Goal: Information Seeking & Learning: Understand process/instructions

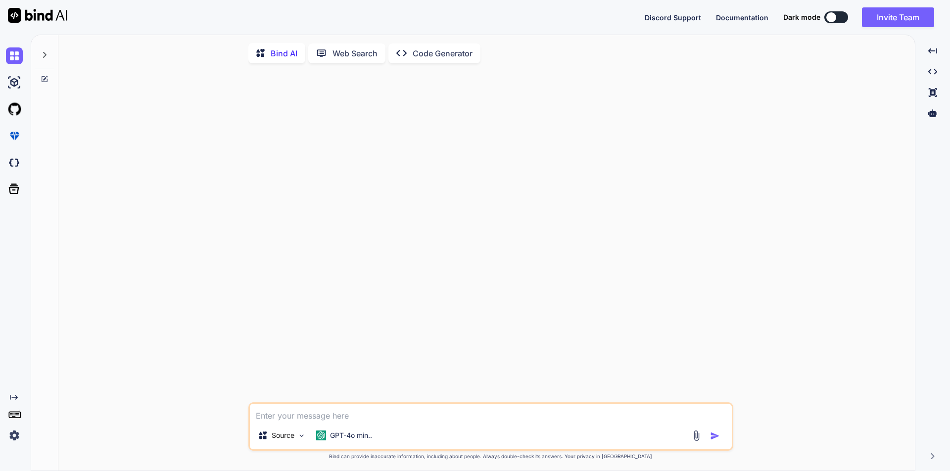
scroll to position [4, 0]
click at [346, 405] on textarea at bounding box center [491, 412] width 482 height 18
paste textarea "<button id="copylink" type="button" class="btn btn-primary pad-6 copyLinkBtn" v…"
type textarea "<button id="copylink" type="button" class="btn btn-primary pad-6 copyLinkBtn" v…"
type textarea "x"
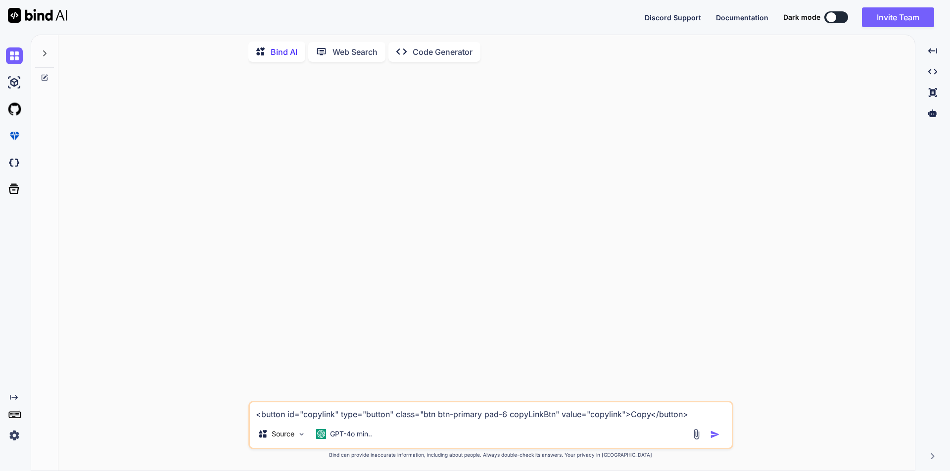
type textarea "<button id="copylink" type="button" class="btn btn-primary pad-6 copyLinkBtn" v…"
type textarea "x"
paste textarea "$('#copylink').click(function (e) { var copylink = $('#qrlinkforMenutemplate').…"
type textarea "<button id="copylink" type="button" class="btn btn-primary pad-6 copyLinkBtn" v…"
type textarea "x"
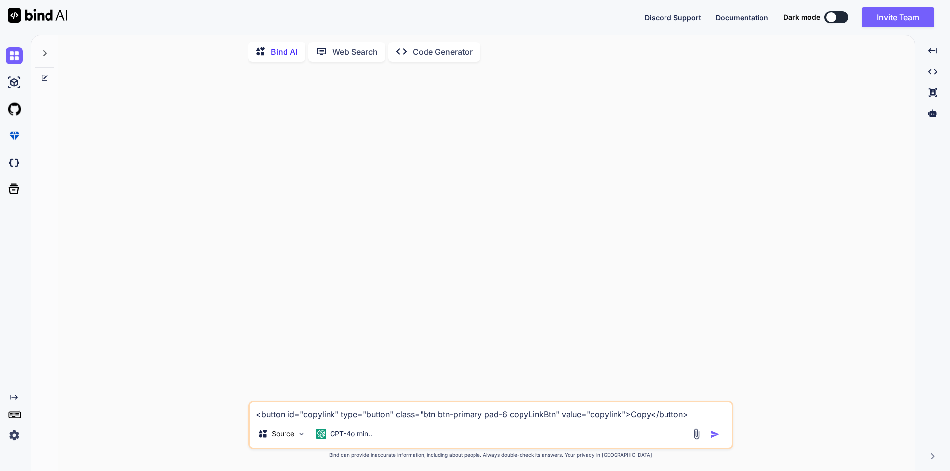
scroll to position [84, 0]
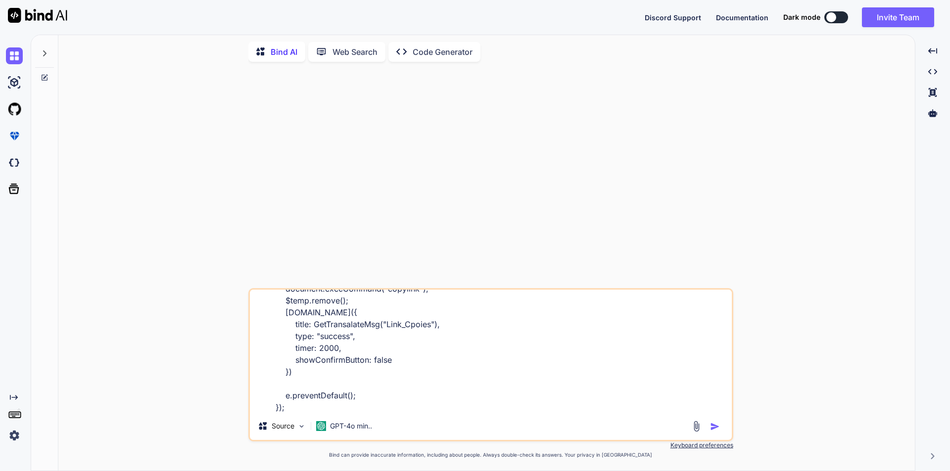
type textarea "<button id="copylink" type="button" class="btn btn-primary pad-6 copyLinkBtn" v…"
type textarea "x"
type textarea "<button id="copylink" type="button" class="btn btn-primary pad-6 copyLinkBtn" v…"
type textarea "x"
type textarea "<button id="copylink" type="button" class="btn btn-primary pad-6 copyLinkBtn" v…"
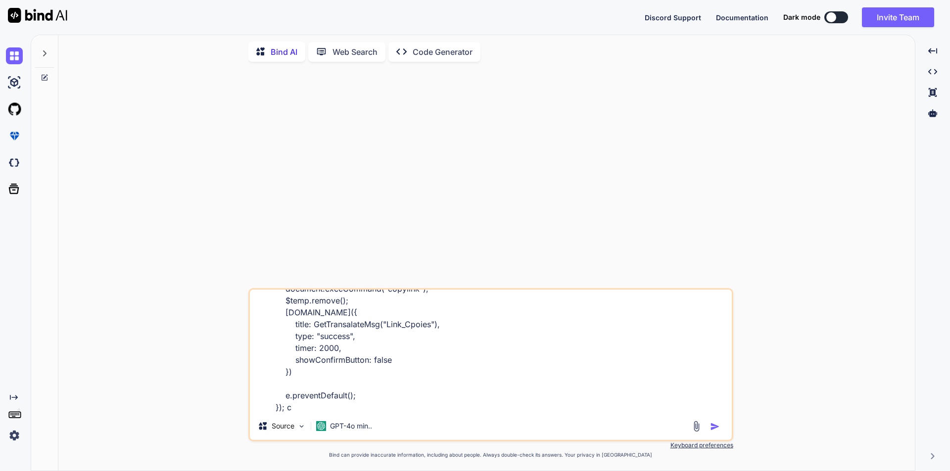
type textarea "x"
type textarea "<button id="copylink" type="button" class="btn btn-primary pad-6 copyLinkBtn" v…"
type textarea "x"
type textarea "<button id="copylink" type="button" class="btn btn-primary pad-6 copyLinkBtn" v…"
type textarea "x"
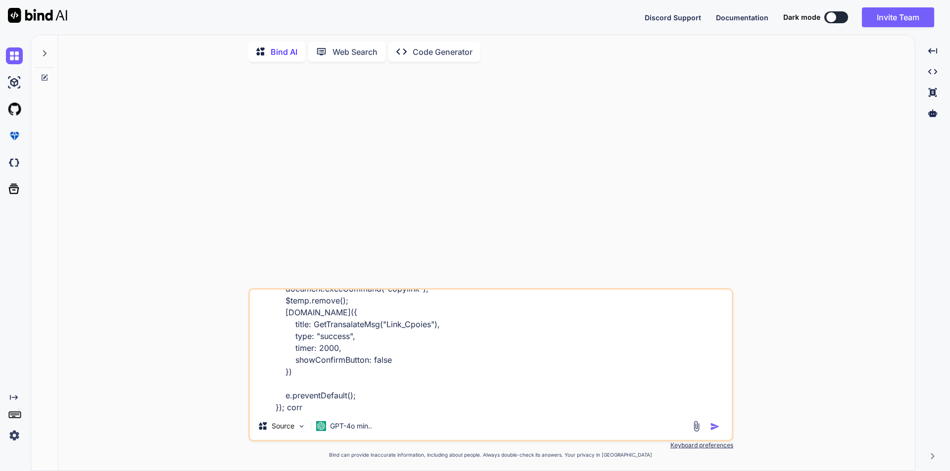
type textarea "<button id="copylink" type="button" class="btn btn-primary pad-6 copyLinkBtn" v…"
type textarea "x"
type textarea "<button id="copylink" type="button" class="btn btn-primary pad-6 copyLinkBtn" v…"
type textarea "x"
type textarea "<button id="copylink" type="button" class="btn btn-primary pad-6 copyLinkBtn" v…"
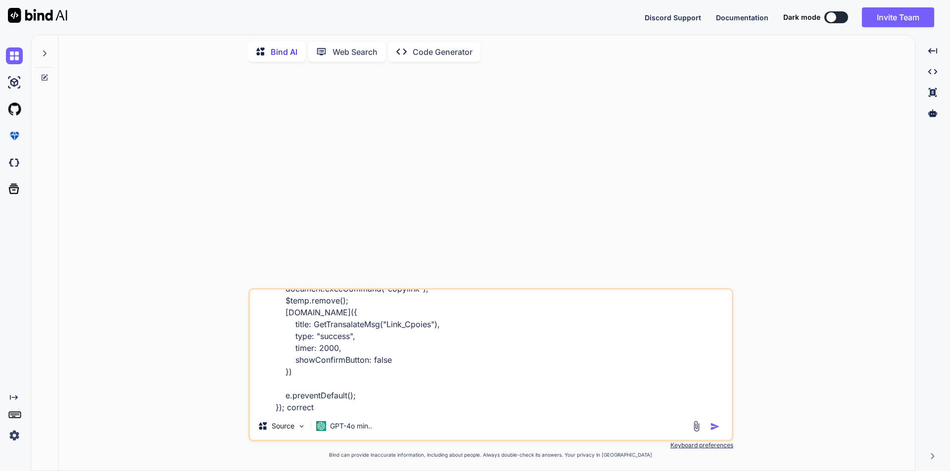
type textarea "x"
type textarea "<button id="copylink" type="button" class="btn btn-primary pad-6 copyLinkBtn" v…"
type textarea "x"
type textarea "<button id="copylink" type="button" class="btn btn-primary pad-6 copyLinkBtn" v…"
type textarea "x"
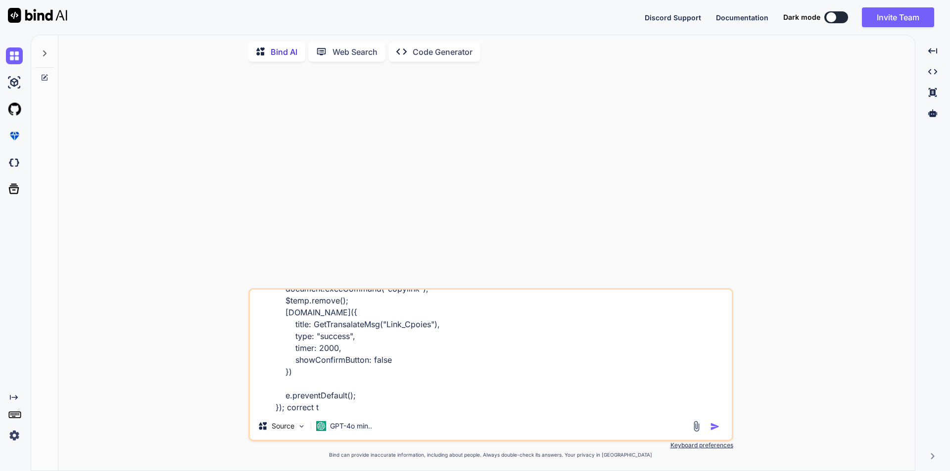
type textarea "<button id="copylink" type="button" class="btn btn-primary pad-6 copyLinkBtn" v…"
type textarea "x"
type textarea "<button id="copylink" type="button" class="btn btn-primary pad-6 copyLinkBtn" v…"
type textarea "x"
type textarea "<button id="copylink" type="button" class="btn btn-primary pad-6 copyLinkBtn" v…"
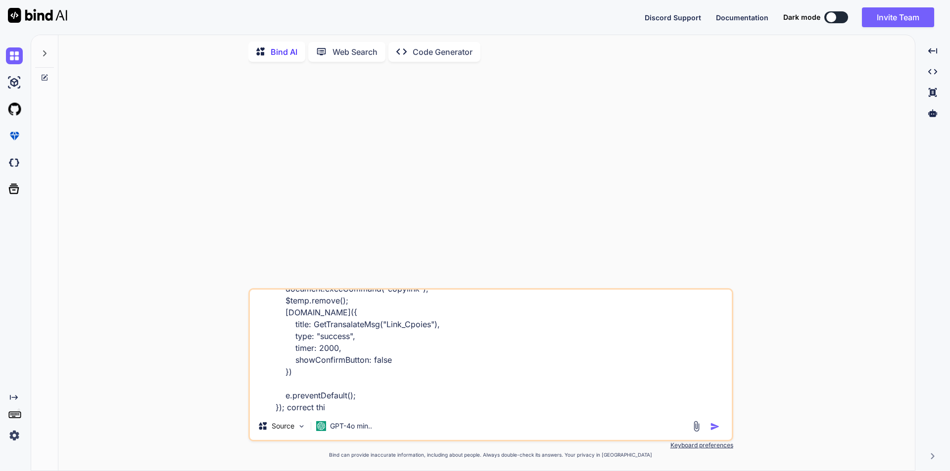
type textarea "x"
type textarea "<button id="copylink" type="button" class="btn btn-primary pad-6 copyLinkBtn" v…"
type textarea "x"
type textarea "<button id="copylink" type="button" class="btn btn-primary pad-6 copyLinkBtn" v…"
type textarea "x"
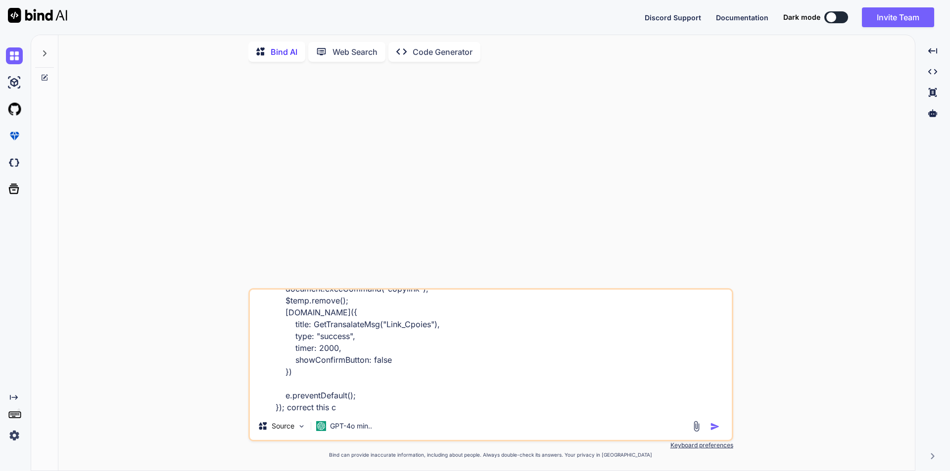
type textarea "<button id="copylink" type="button" class="btn btn-primary pad-6 copyLinkBtn" v…"
type textarea "x"
type textarea "<button id="copylink" type="button" class="btn btn-primary pad-6 copyLinkBtn" v…"
type textarea "x"
type textarea "<button id="copylink" type="button" class="btn btn-primary pad-6 copyLinkBtn" v…"
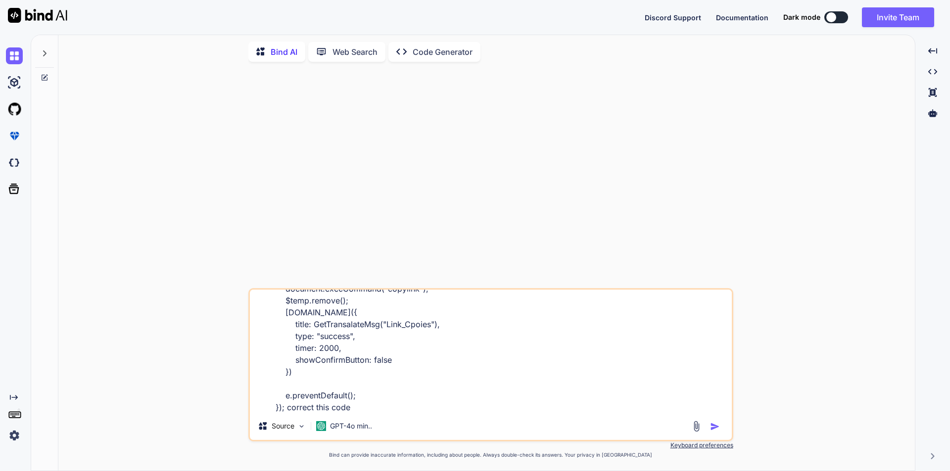
type textarea "x"
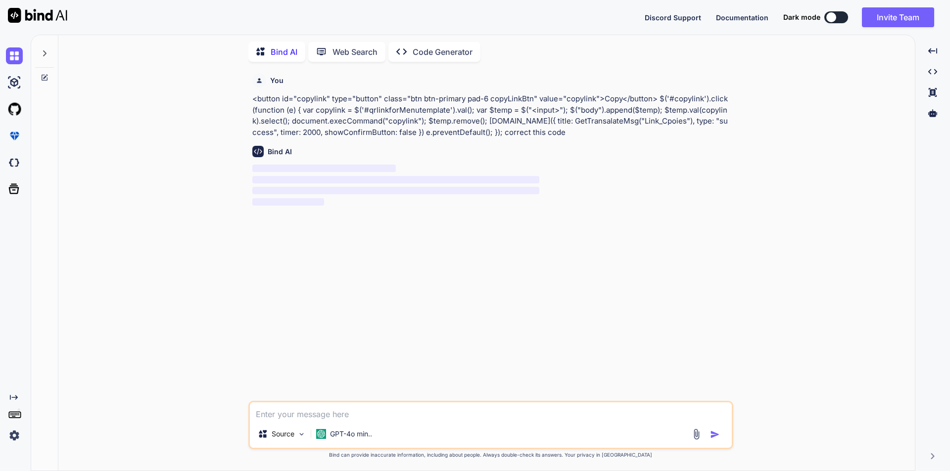
scroll to position [0, 0]
click at [17, 436] on img at bounding box center [14, 435] width 17 height 17
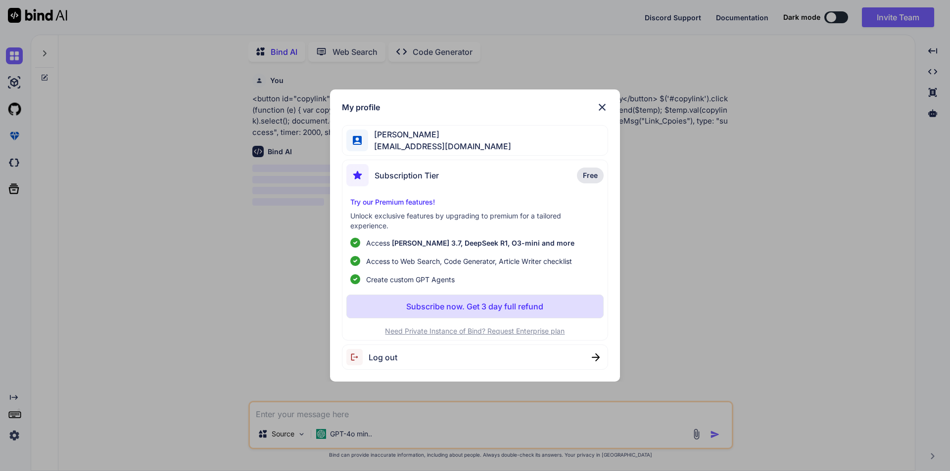
click at [17, 436] on div "My profile asam asam [EMAIL_ADDRESS][DOMAIN_NAME] Subscription Tier Free Try ou…" at bounding box center [475, 235] width 950 height 471
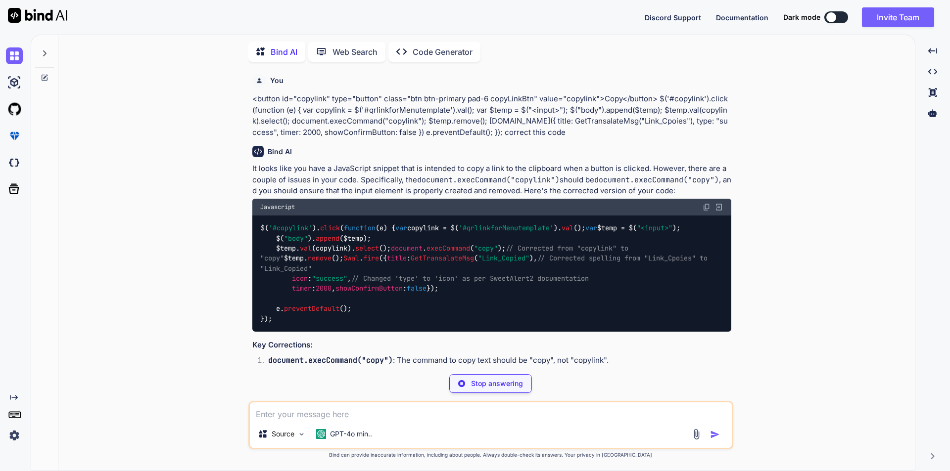
scroll to position [49, 0]
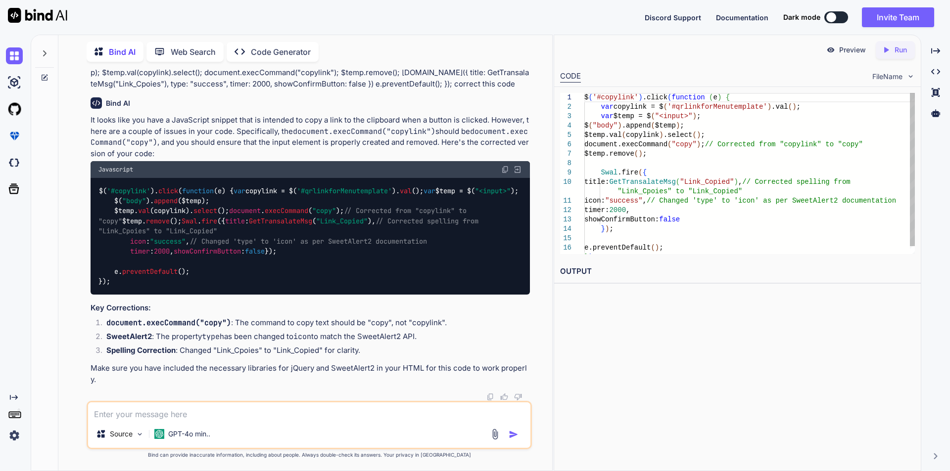
type textarea "x"
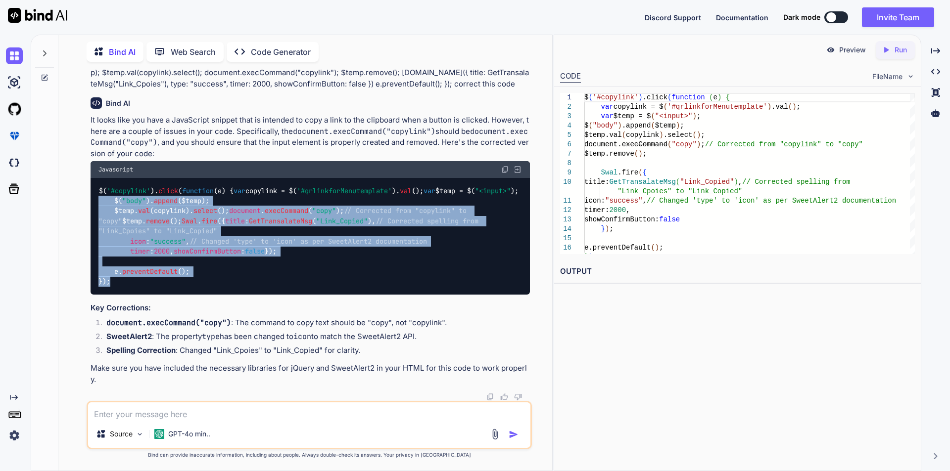
drag, startPoint x: 114, startPoint y: 313, endPoint x: 91, endPoint y: 162, distance: 153.1
click at [91, 178] on div "$( '#copylink' ). click ( function ( e ) { var copylink = $( '#qrlinkforMenutem…" at bounding box center [310, 236] width 439 height 117
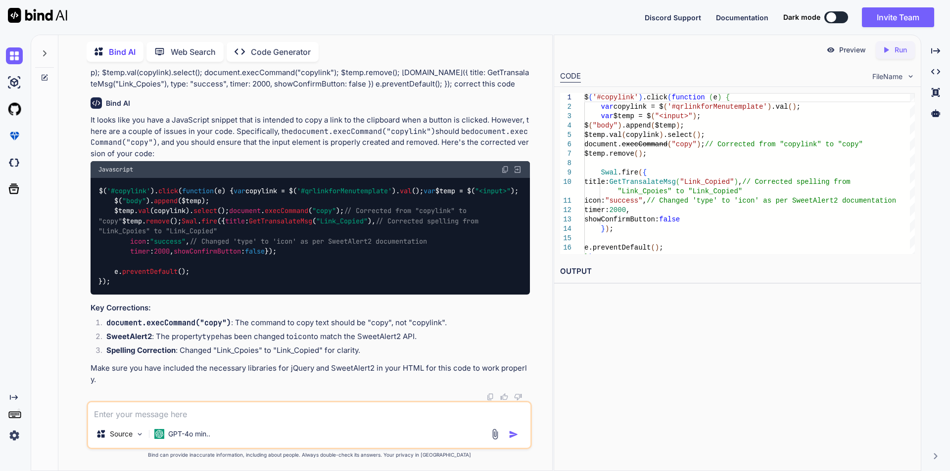
click at [89, 150] on div "You <button id="copylink" type="button" class="btn btn-primary pad-6 copyLinkBt…" at bounding box center [310, 235] width 443 height 331
drag, startPoint x: 89, startPoint y: 150, endPoint x: 91, endPoint y: 137, distance: 13.0
click at [91, 137] on div "You <button id="copylink" type="button" class="btn btn-primary pad-6 copyLinkBt…" at bounding box center [310, 235] width 443 height 331
click at [130, 326] on div "It looks like you have a JavaScript snippet that is intended to copy a link to …" at bounding box center [310, 250] width 439 height 271
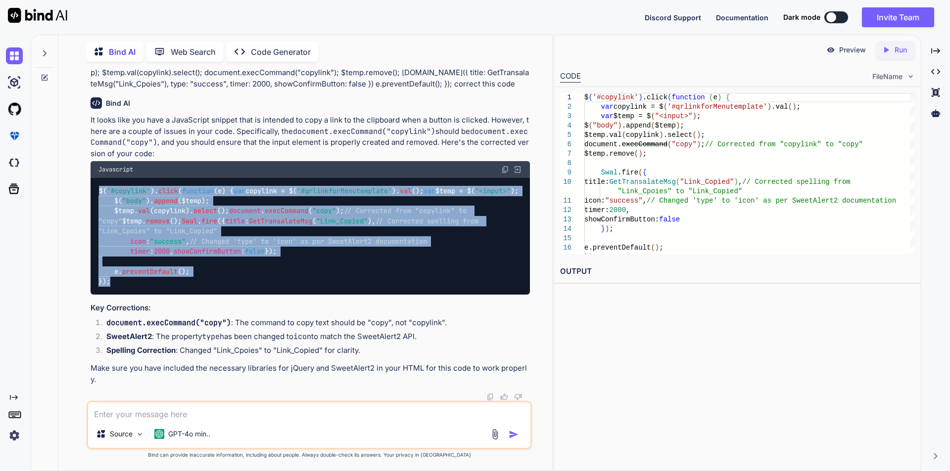
drag, startPoint x: 140, startPoint y: 309, endPoint x: 98, endPoint y: 144, distance: 170.6
click at [98, 178] on div "$( '#copylink' ). click ( function ( e ) { var copylink = $( '#qrlinkforMenutem…" at bounding box center [310, 236] width 439 height 117
copy code "$( '#copylink' ). click ( function ( e ) { var copylink = $( '#qrlinkforMenutem…"
click at [293, 293] on div "$( '#copylink' ). click ( function ( e ) { var copylink = $( '#qrlinkforMenutem…" at bounding box center [310, 236] width 439 height 117
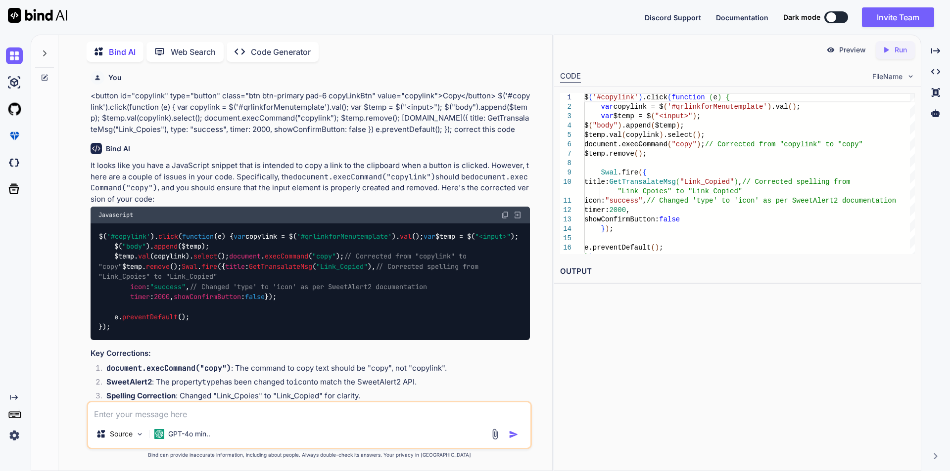
scroll to position [0, 0]
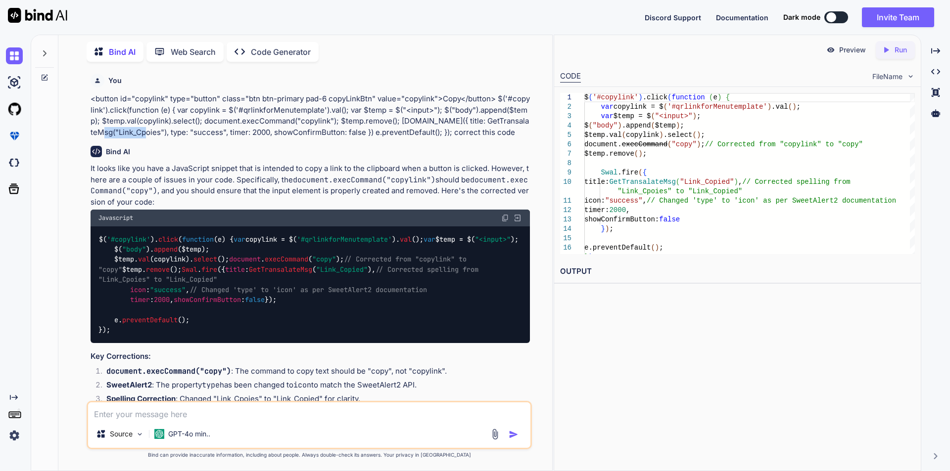
drag, startPoint x: 140, startPoint y: 133, endPoint x: 95, endPoint y: 131, distance: 44.1
click at [95, 131] on p "<button id="copylink" type="button" class="btn btn-primary pad-6 copyLinkBtn" v…" at bounding box center [310, 115] width 439 height 45
